Goal: Transaction & Acquisition: Book appointment/travel/reservation

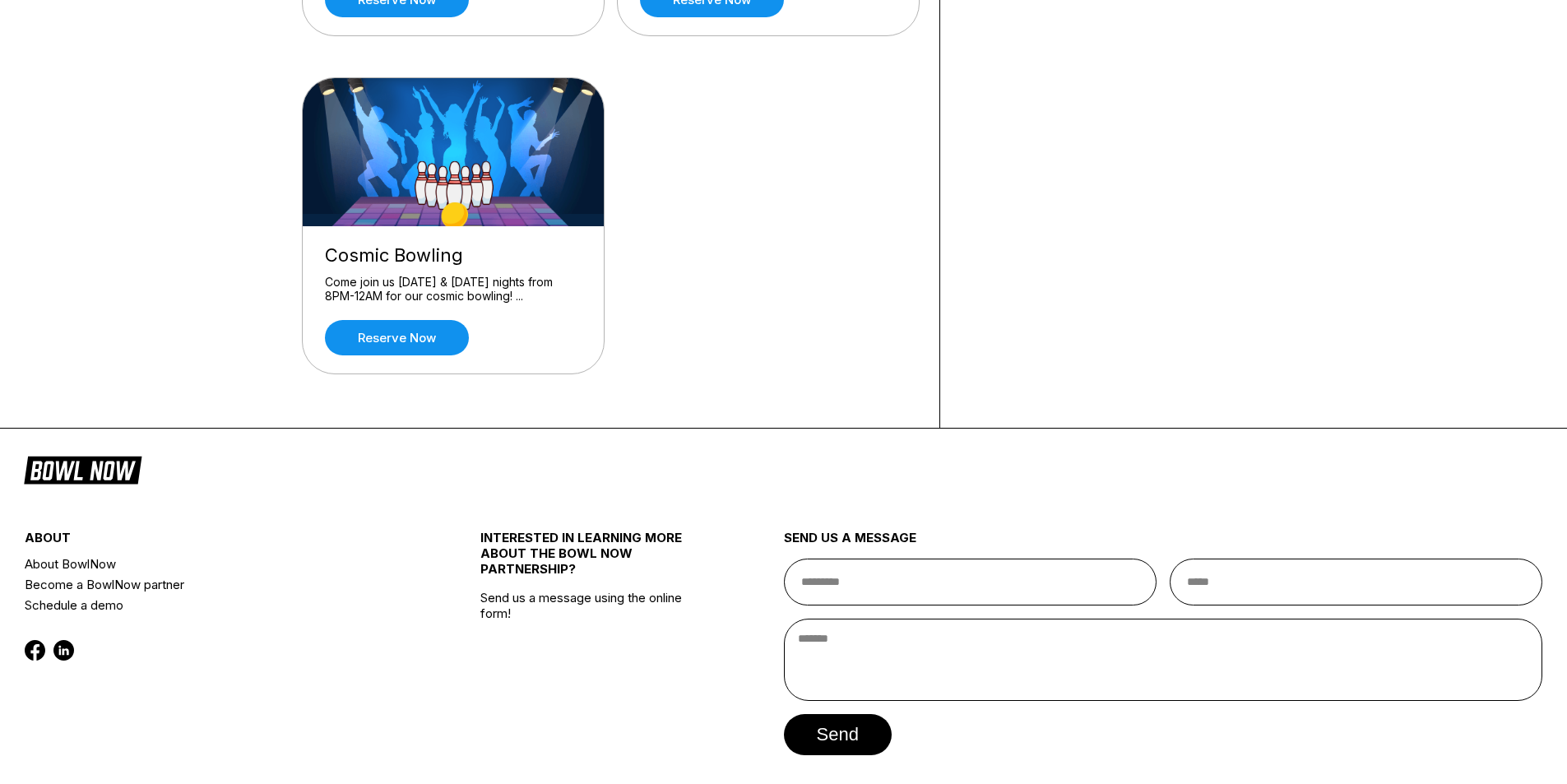
scroll to position [499, 0]
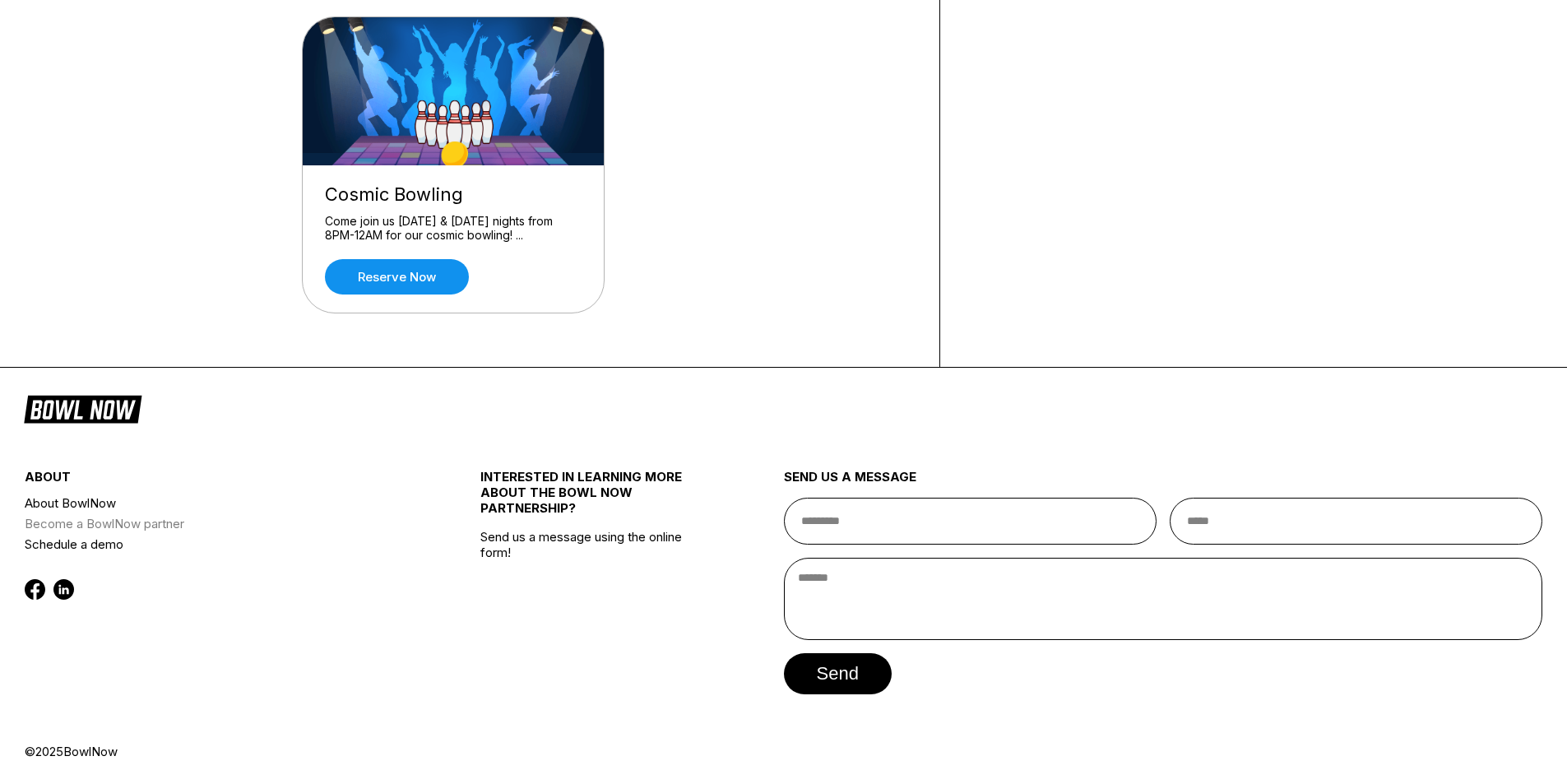
click at [118, 527] on link "Become a BowlNow partner" at bounding box center [215, 523] width 379 height 21
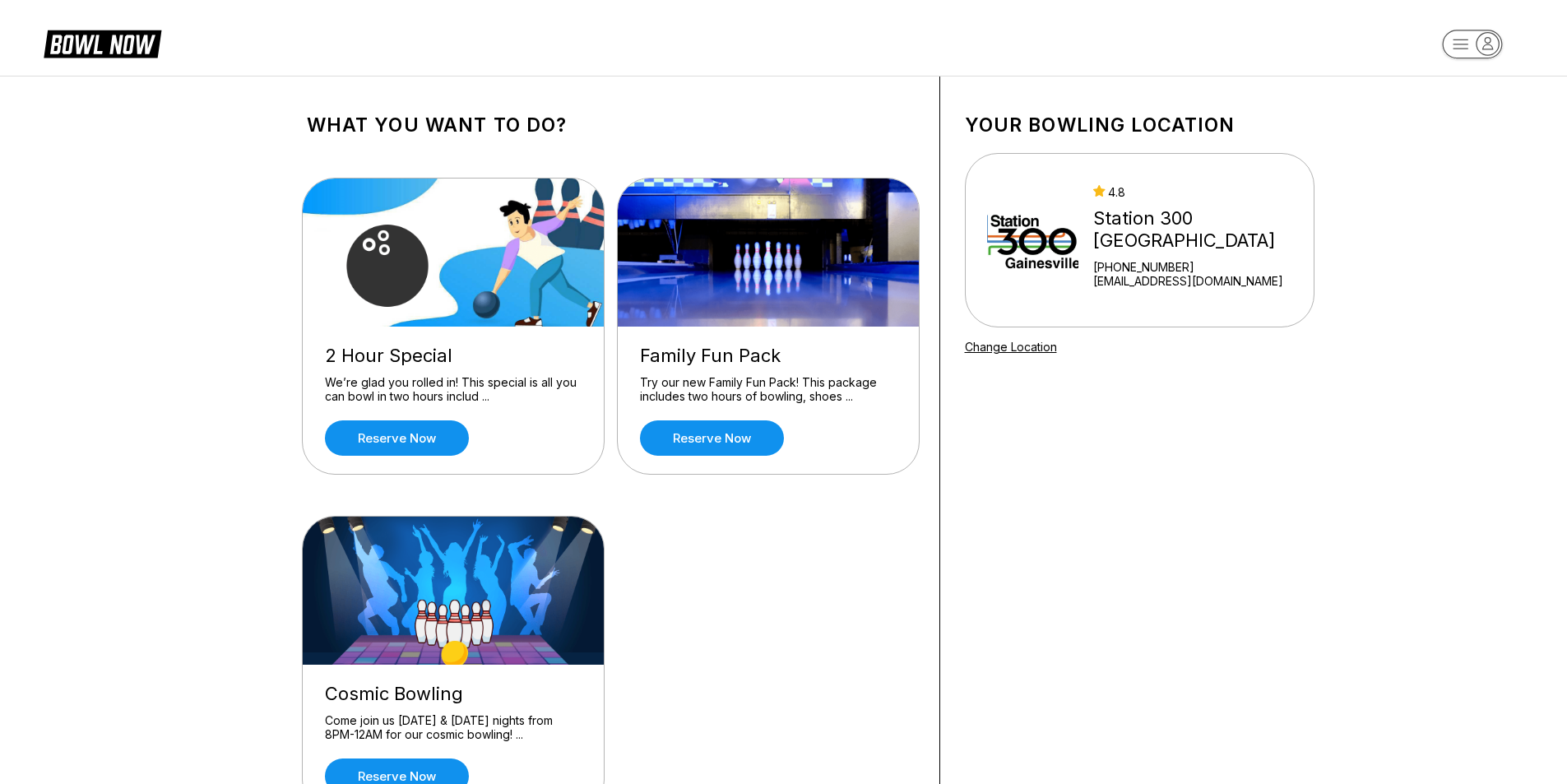
click at [1371, 205] on div "What you want to do? 2 Hour Special We’re glad you rolled in! This special is a…" at bounding box center [784, 471] width 1567 height 791
click at [1023, 348] on link "Change Location" at bounding box center [1011, 346] width 92 height 14
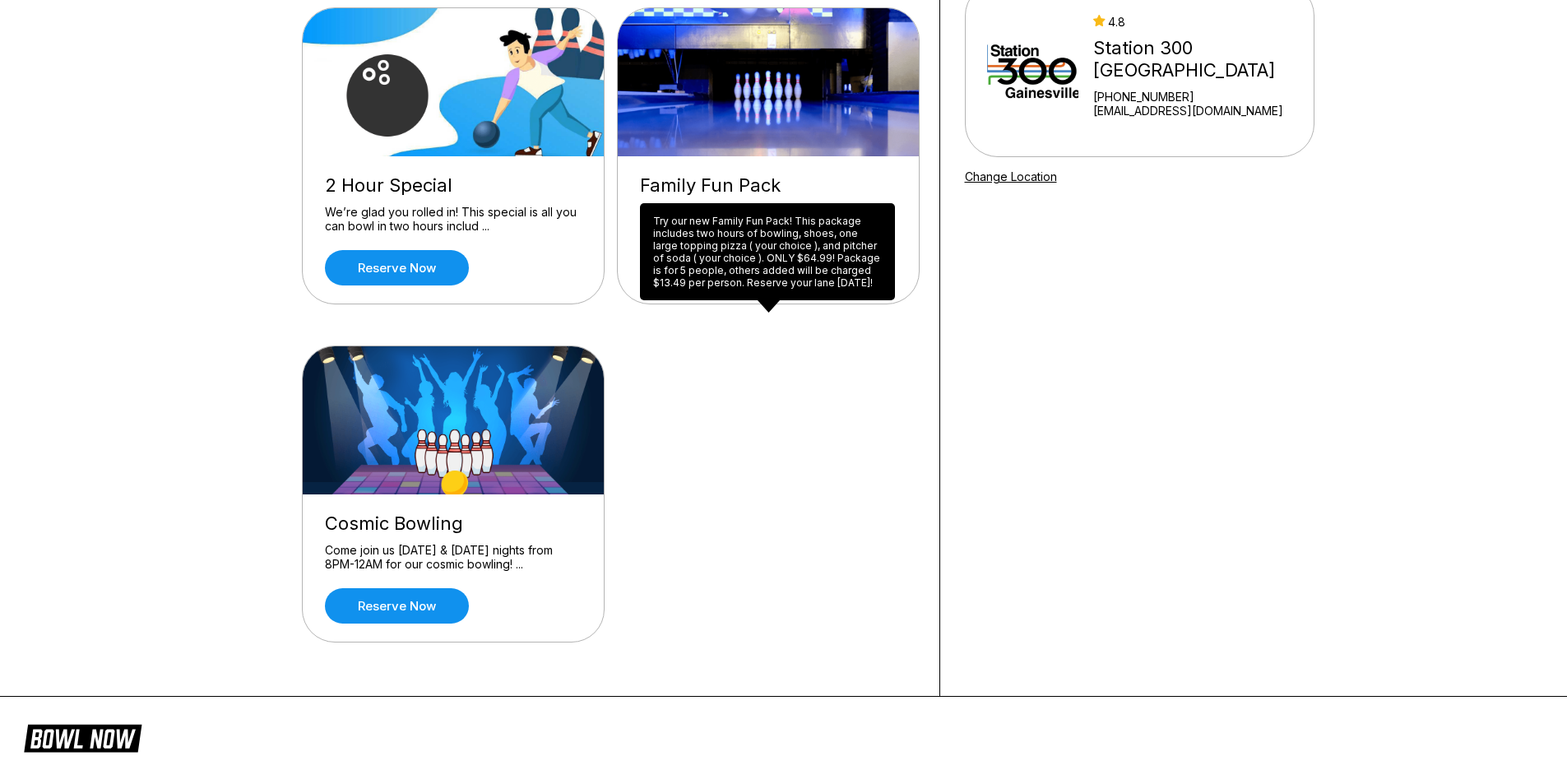
scroll to position [61, 0]
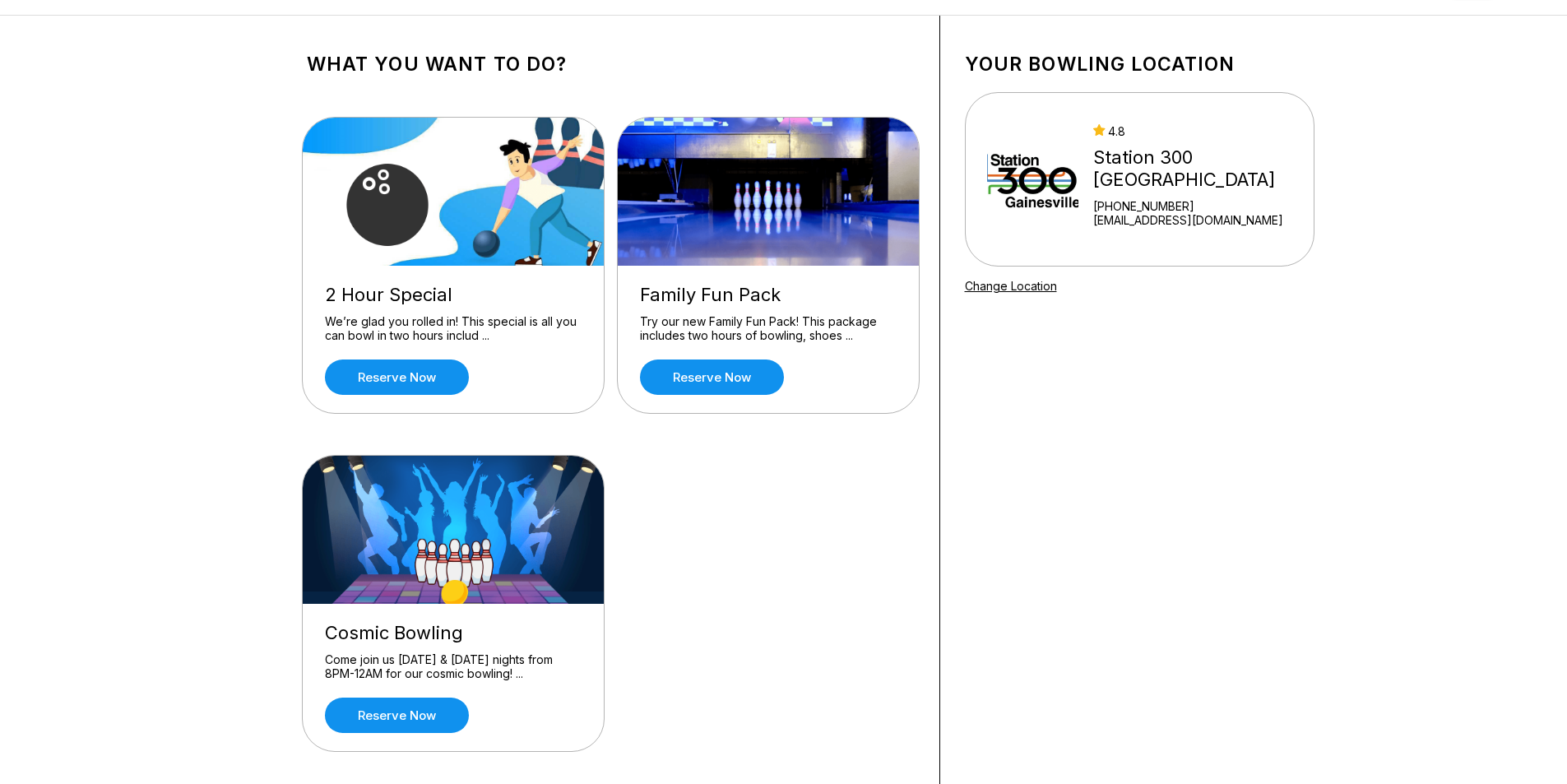
click at [997, 284] on link "Change Location" at bounding box center [1011, 285] width 92 height 14
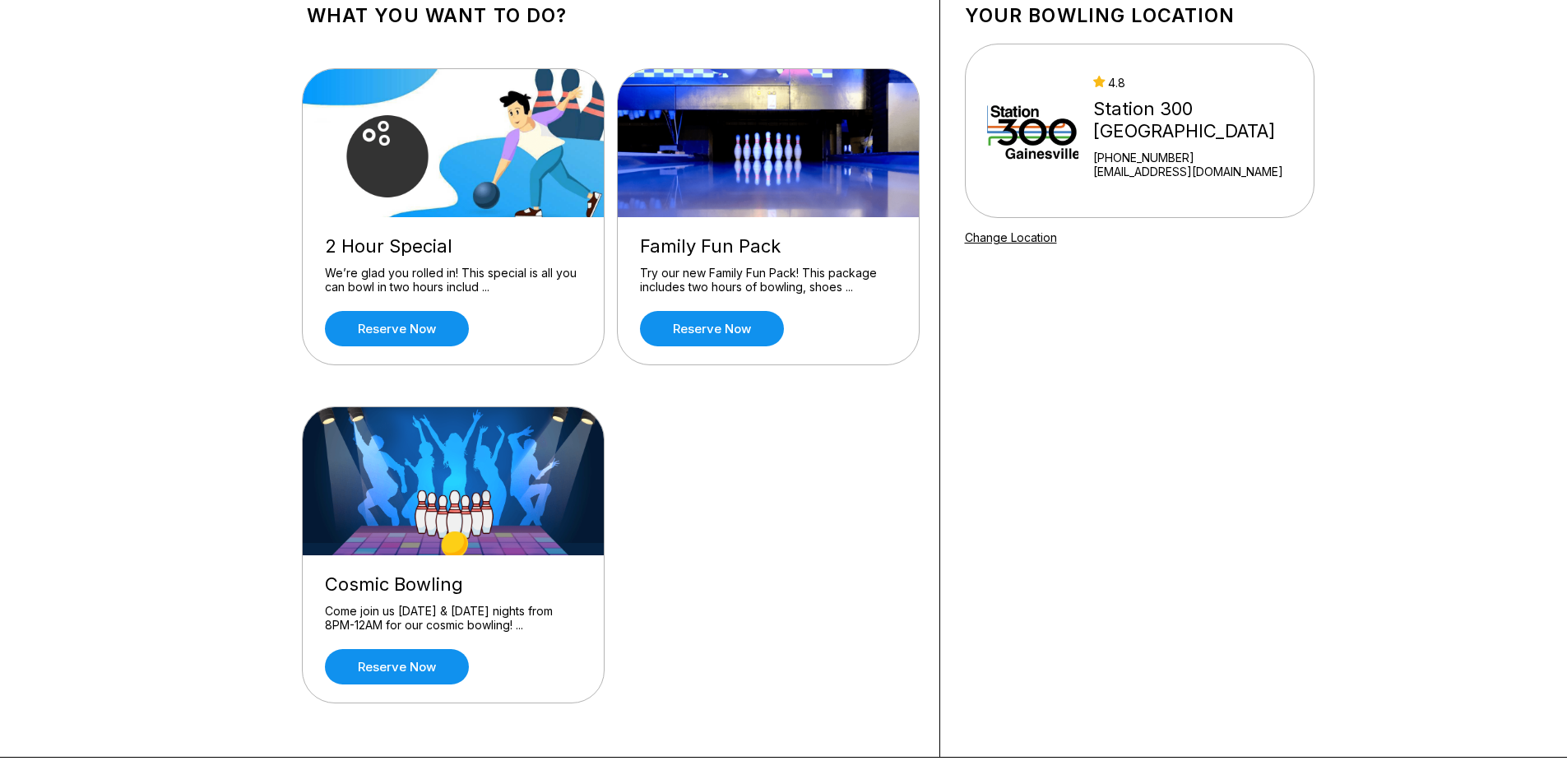
scroll to position [0, 0]
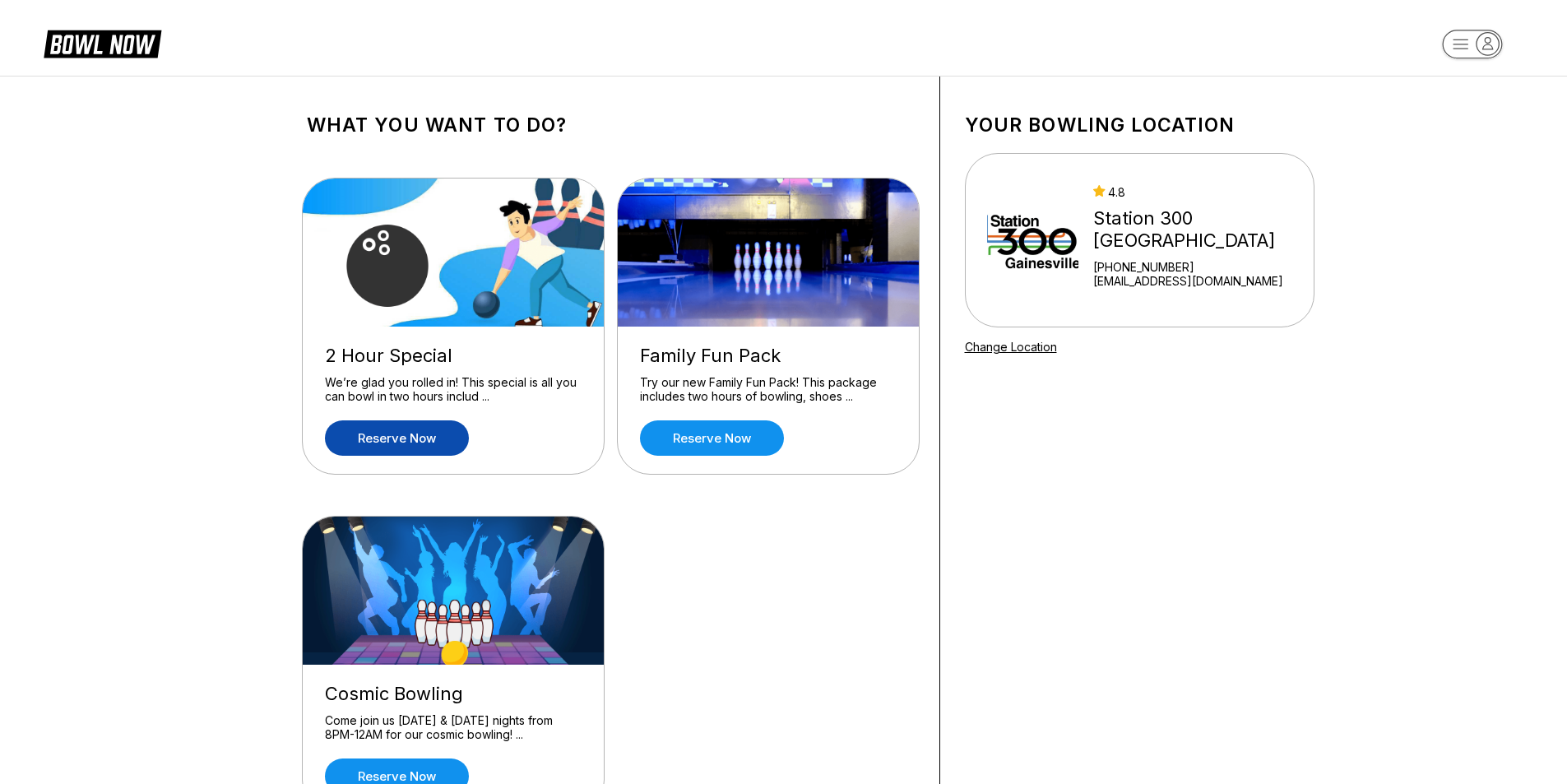
click at [403, 441] on link "Reserve now" at bounding box center [397, 437] width 144 height 35
